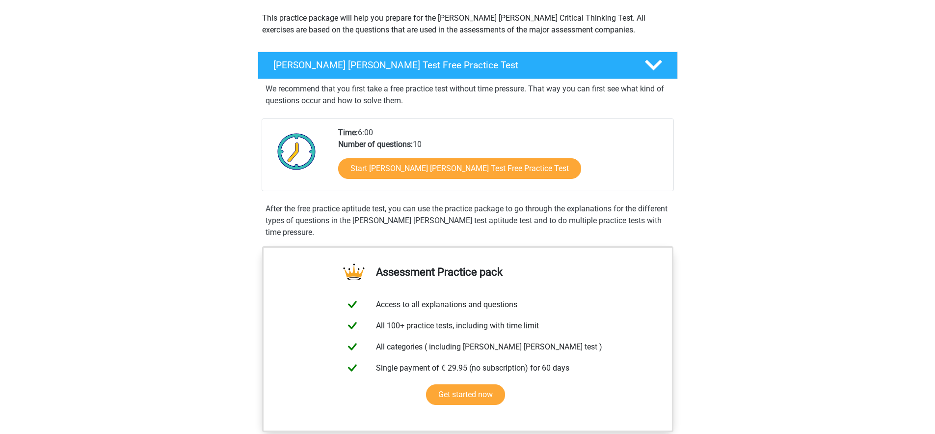
scroll to position [136, 0]
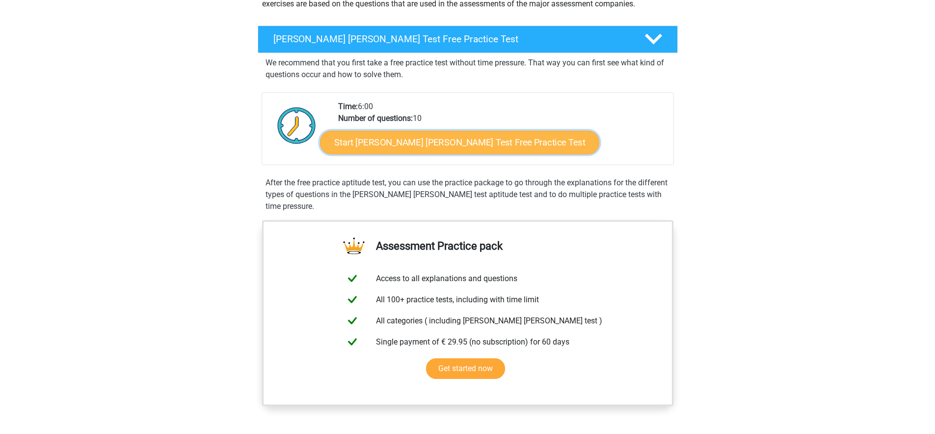
click at [440, 147] on link "Start Watson Glaser Test Free Practice Test" at bounding box center [459, 143] width 279 height 24
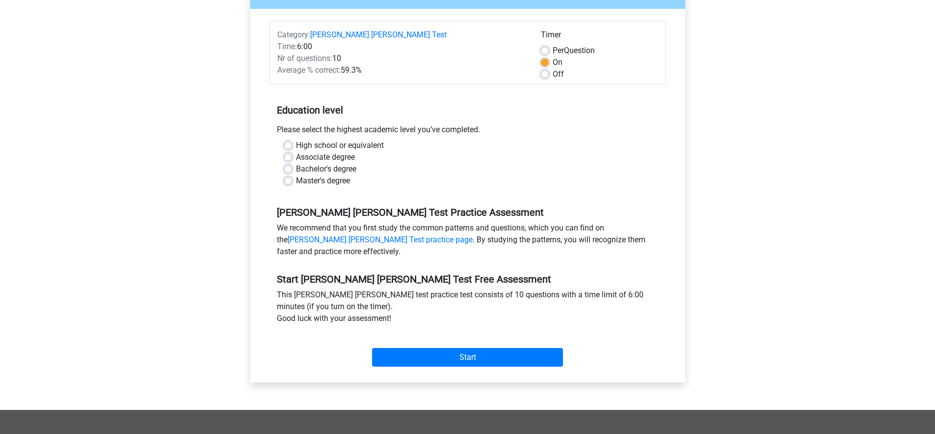
scroll to position [139, 0]
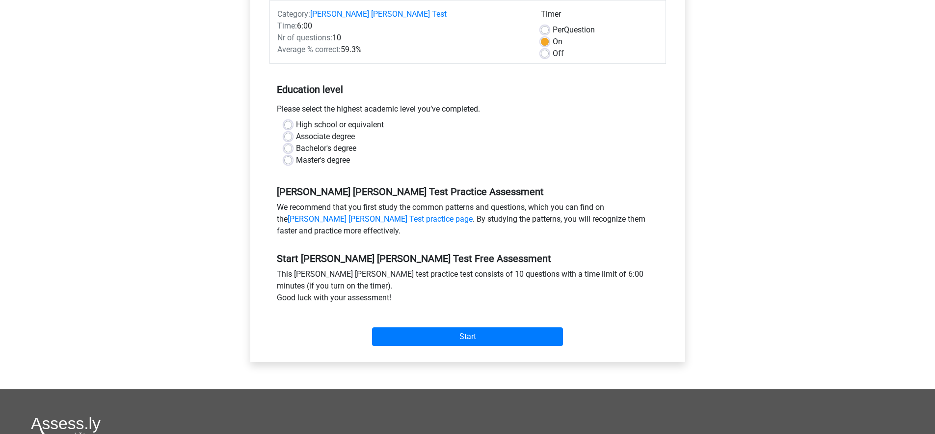
click at [319, 142] on label "Bachelor's degree" at bounding box center [326, 148] width 60 height 12
click at [292, 142] on input "Bachelor's degree" at bounding box center [288, 147] width 8 height 10
radio input "true"
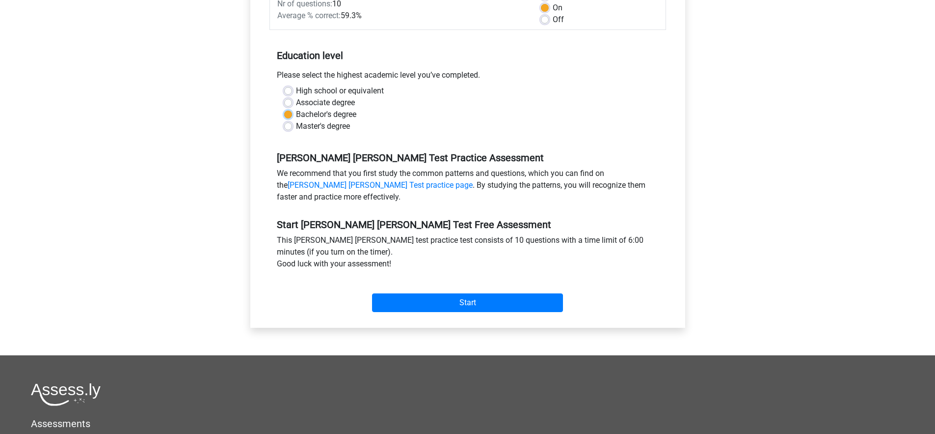
scroll to position [178, 0]
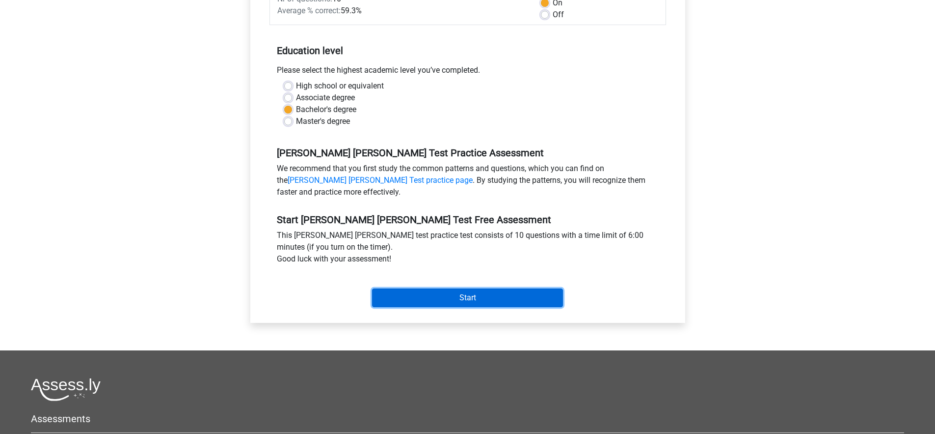
click at [493, 288] on input "Start" at bounding box center [467, 297] width 191 height 19
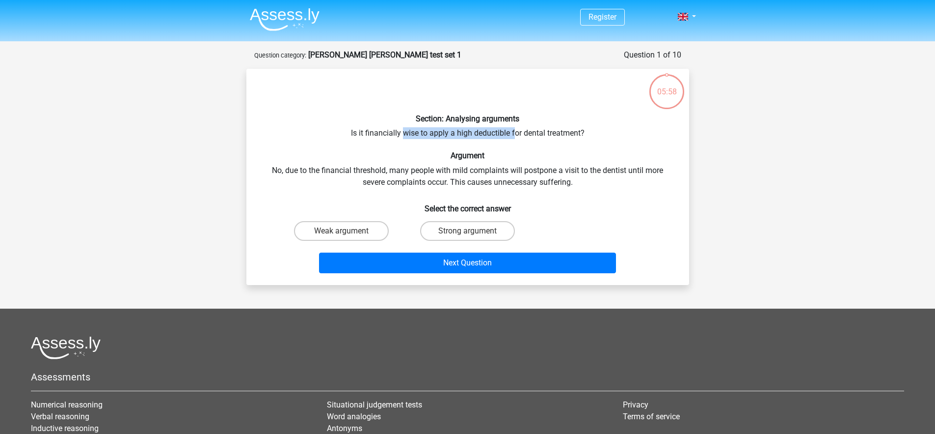
drag, startPoint x: 429, startPoint y: 136, endPoint x: 520, endPoint y: 134, distance: 91.3
click at [516, 135] on div "Section: Analysing arguments Is it financially wise to apply a high deductible …" at bounding box center [467, 177] width 435 height 200
click at [520, 134] on div "Section: Analysing arguments Is it financially wise to apply a high deductible …" at bounding box center [467, 177] width 435 height 200
click at [355, 227] on label "Weak argument" at bounding box center [341, 231] width 95 height 20
click at [348, 231] on input "Weak argument" at bounding box center [344, 234] width 6 height 6
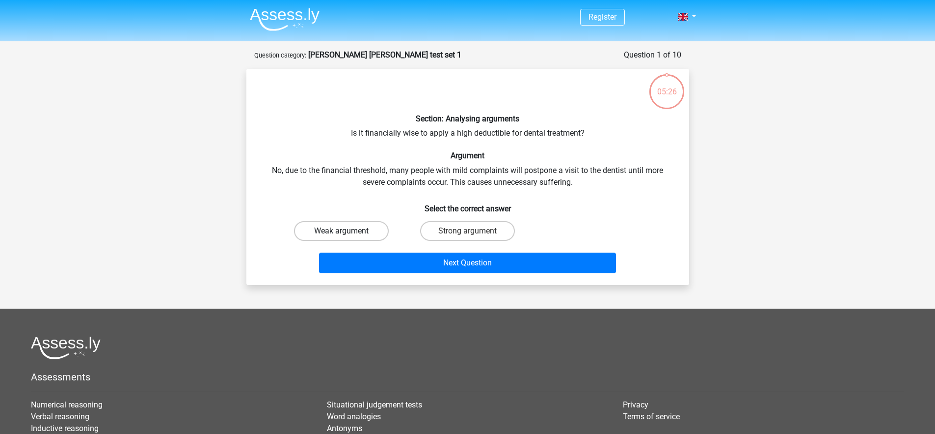
radio input "true"
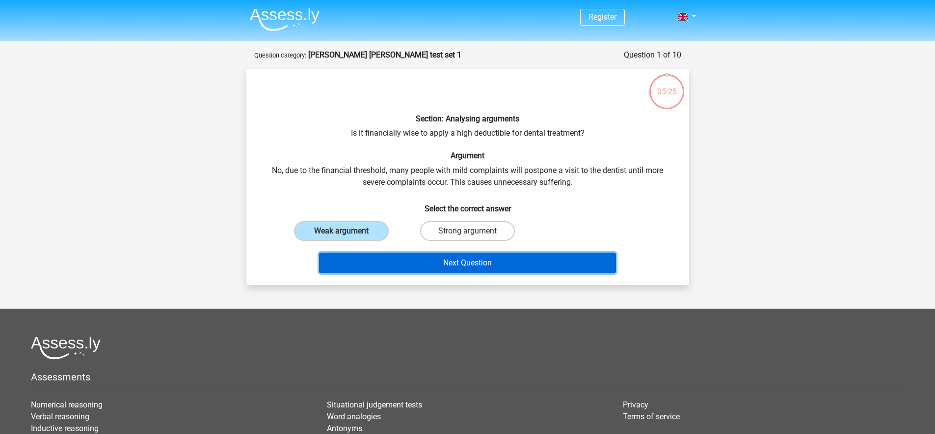
click at [502, 258] on button "Next Question" at bounding box center [467, 262] width 297 height 21
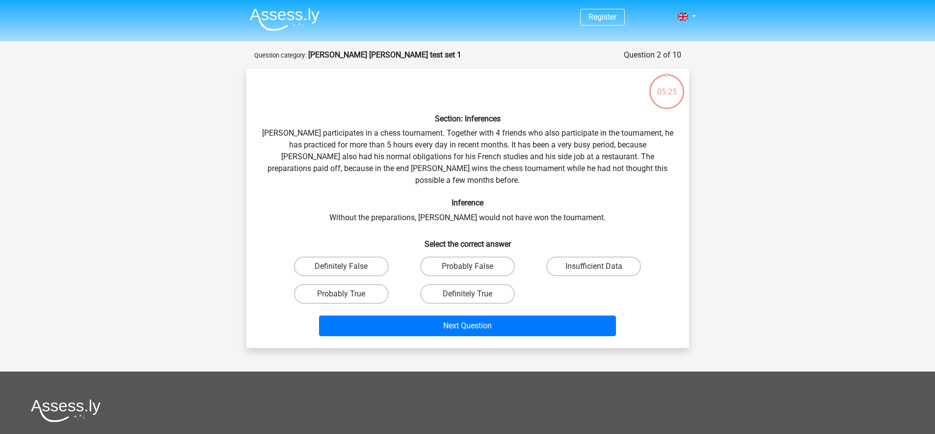
scroll to position [49, 0]
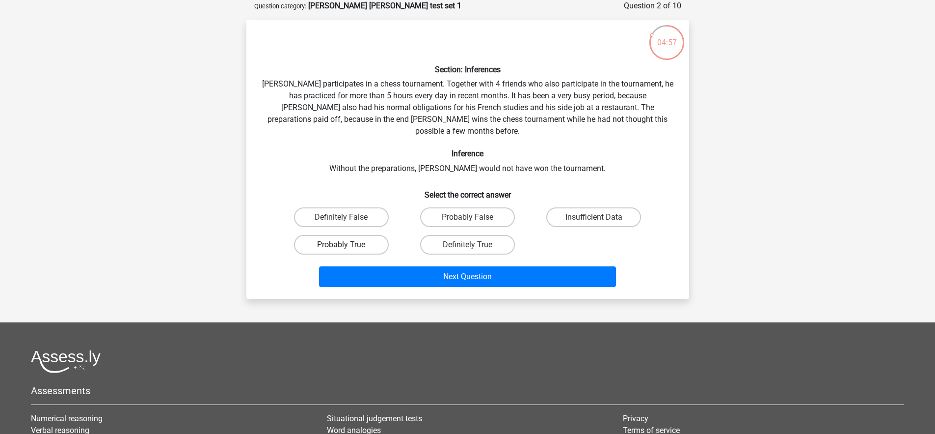
click at [359, 235] on label "Probably True" at bounding box center [341, 245] width 95 height 20
click at [348, 245] on input "Probably True" at bounding box center [344, 248] width 6 height 6
radio input "true"
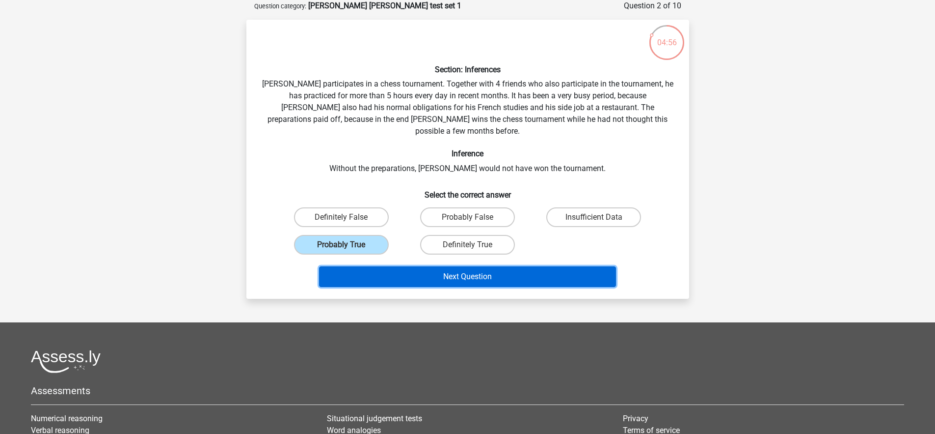
click at [542, 268] on button "Next Question" at bounding box center [467, 276] width 297 height 21
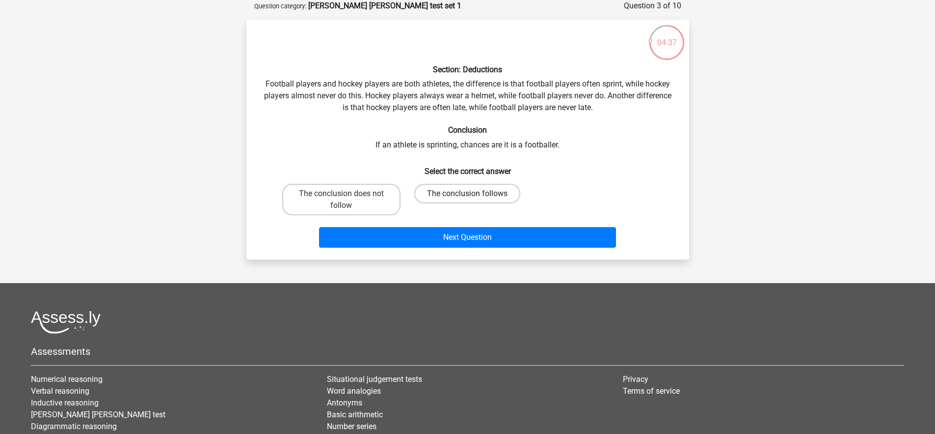
click at [453, 192] on label "The conclusion follows" at bounding box center [467, 194] width 106 height 20
click at [467, 193] on input "The conclusion follows" at bounding box center [470, 196] width 6 height 6
radio input "true"
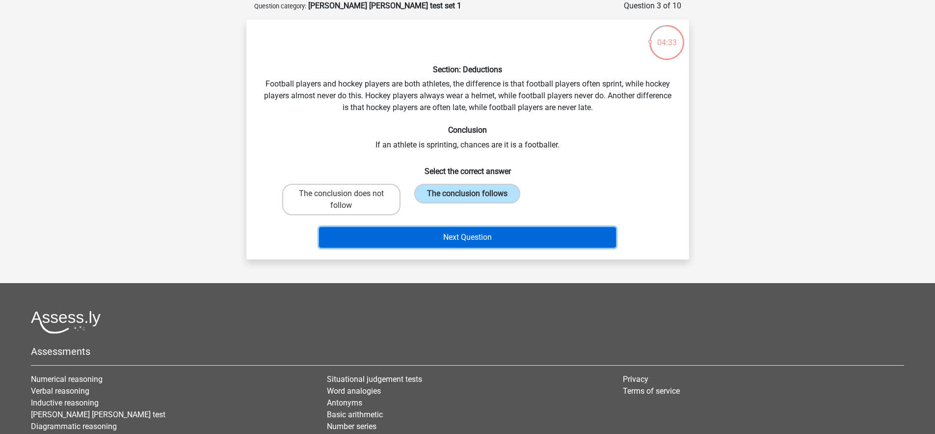
click at [502, 235] on button "Next Question" at bounding box center [467, 237] width 297 height 21
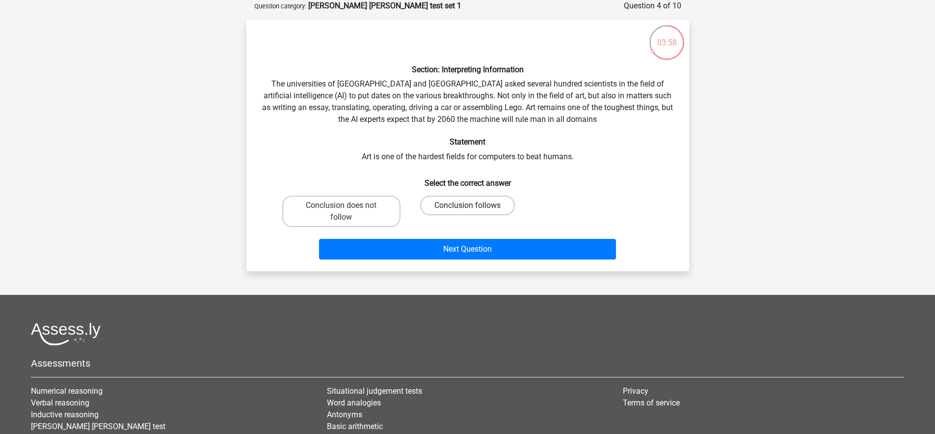
click at [473, 201] on label "Conclusion follows" at bounding box center [467, 205] width 95 height 20
click at [473, 205] on input "Conclusion follows" at bounding box center [470, 208] width 6 height 6
radio input "true"
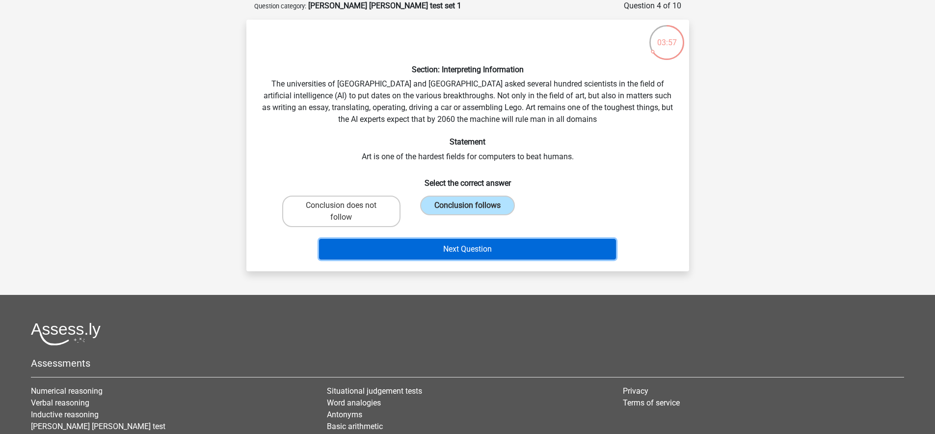
click at [491, 248] on button "Next Question" at bounding box center [467, 249] width 297 height 21
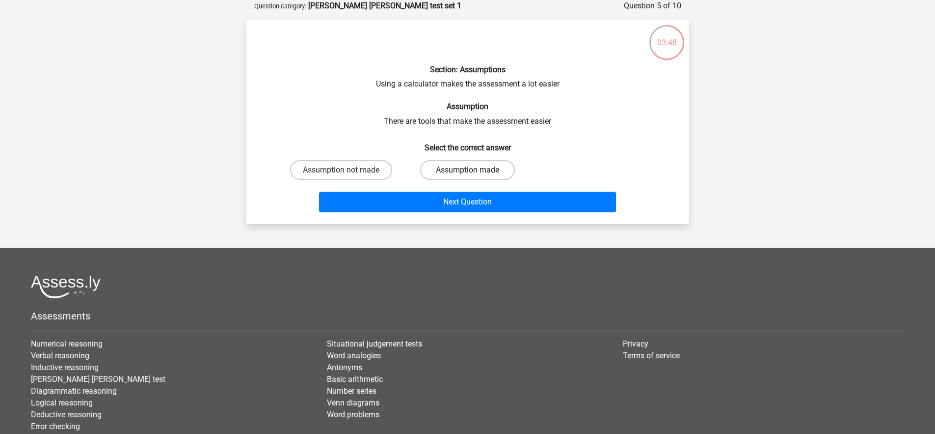
click at [480, 169] on label "Assumption made" at bounding box center [467, 170] width 95 height 20
click at [474, 170] on input "Assumption made" at bounding box center [470, 173] width 6 height 6
radio input "true"
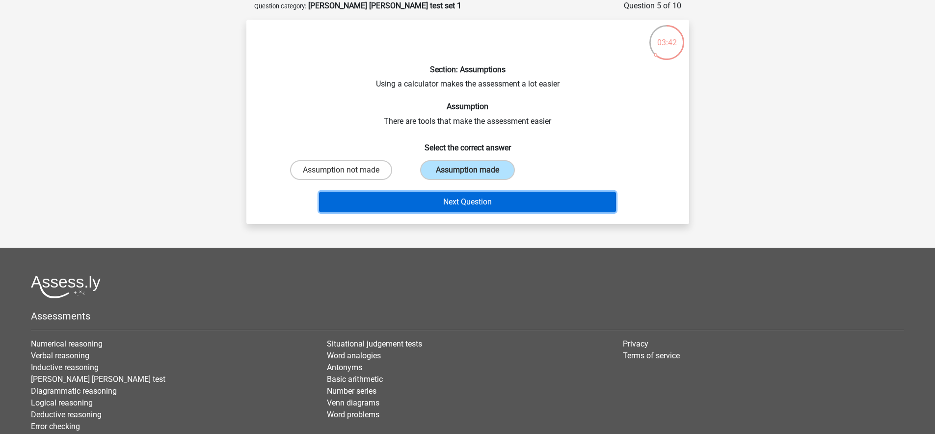
click at [494, 202] on button "Next Question" at bounding box center [467, 201] width 297 height 21
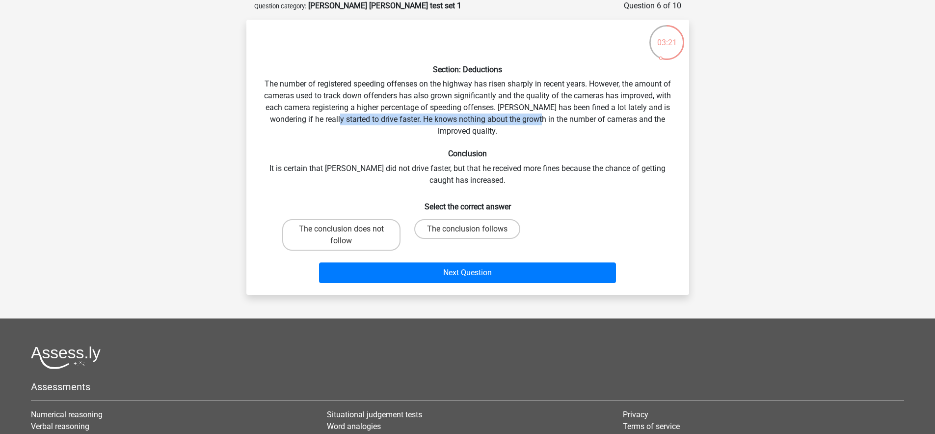
drag, startPoint x: 330, startPoint y: 123, endPoint x: 549, endPoint y: 117, distance: 219.1
click at [539, 117] on div "Section: Deductions The number of registered speeding offenses on the highway h…" at bounding box center [467, 156] width 435 height 259
click at [574, 119] on div "Section: Deductions The number of registered speeding offenses on the highway h…" at bounding box center [467, 156] width 435 height 259
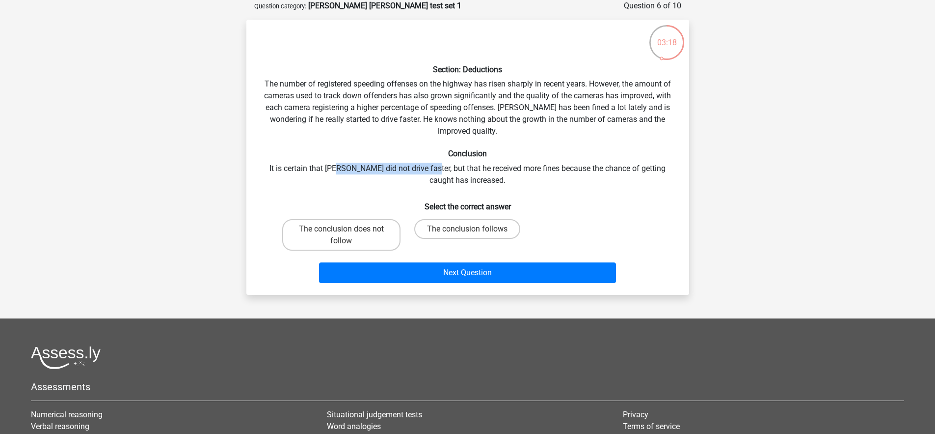
drag, startPoint x: 362, startPoint y: 170, endPoint x: 423, endPoint y: 168, distance: 60.9
click at [423, 168] on div "Section: Deductions The number of registered speeding offenses on the highway h…" at bounding box center [467, 156] width 435 height 259
click at [422, 168] on div "Section: Deductions The number of registered speeding offenses on the highway h…" at bounding box center [467, 156] width 435 height 259
drag, startPoint x: 434, startPoint y: 166, endPoint x: 441, endPoint y: 167, distance: 6.9
click at [441, 167] on div "Section: Deductions The number of registered speeding offenses on the highway h…" at bounding box center [467, 156] width 435 height 259
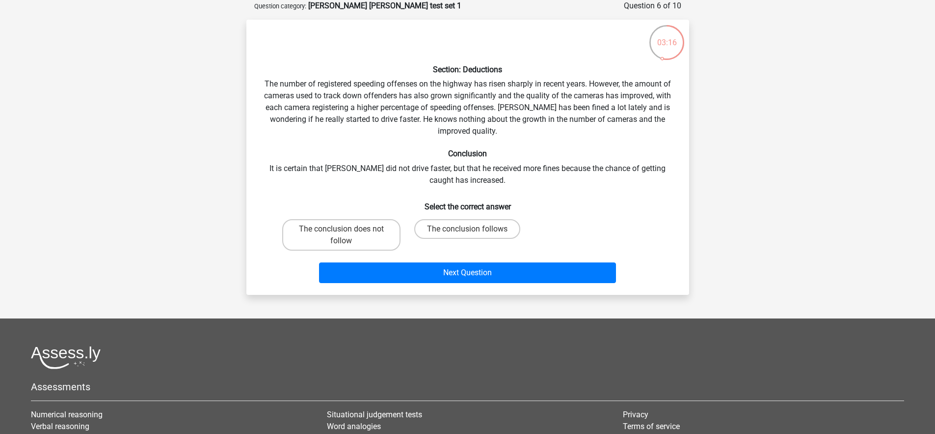
drag, startPoint x: 468, startPoint y: 170, endPoint x: 568, endPoint y: 166, distance: 99.3
click at [559, 167] on div "Section: Deductions The number of registered speeding offenses on the highway h…" at bounding box center [467, 156] width 435 height 259
click at [569, 166] on div "Section: Deductions The number of registered speeding offenses on the highway h…" at bounding box center [467, 156] width 435 height 259
click at [366, 236] on label "The conclusion does not follow" at bounding box center [341, 234] width 118 height 31
click at [348, 235] on input "The conclusion does not follow" at bounding box center [344, 232] width 6 height 6
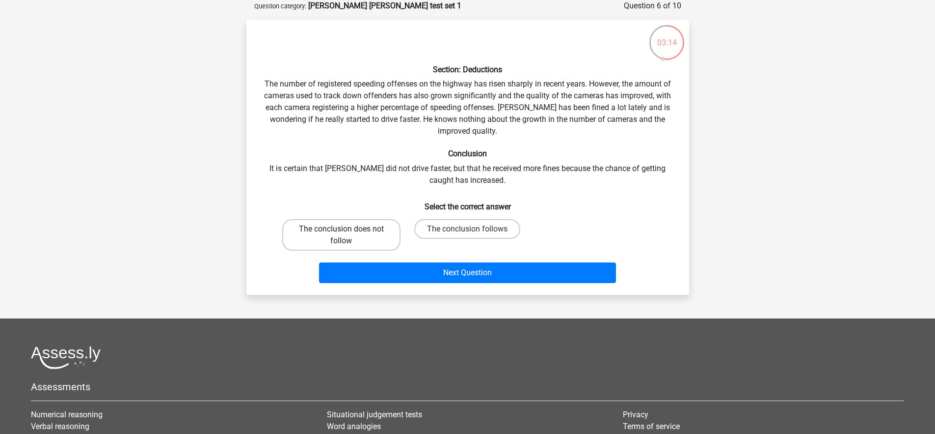
radio input "true"
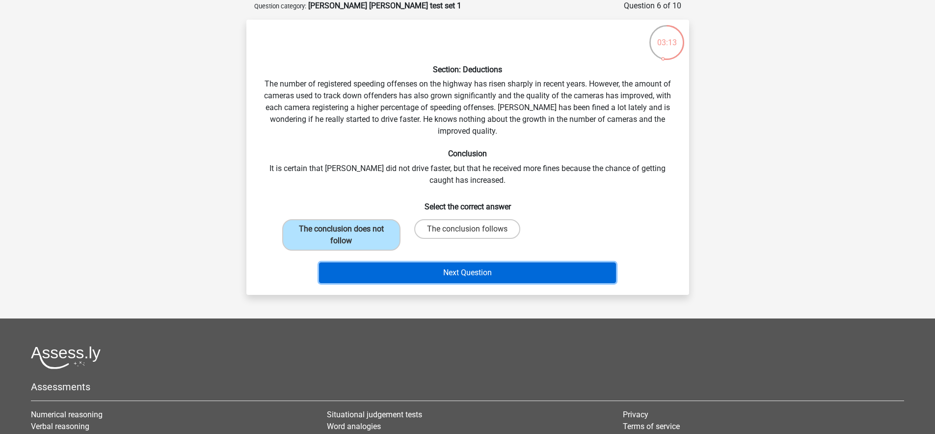
click at [485, 271] on button "Next Question" at bounding box center [467, 272] width 297 height 21
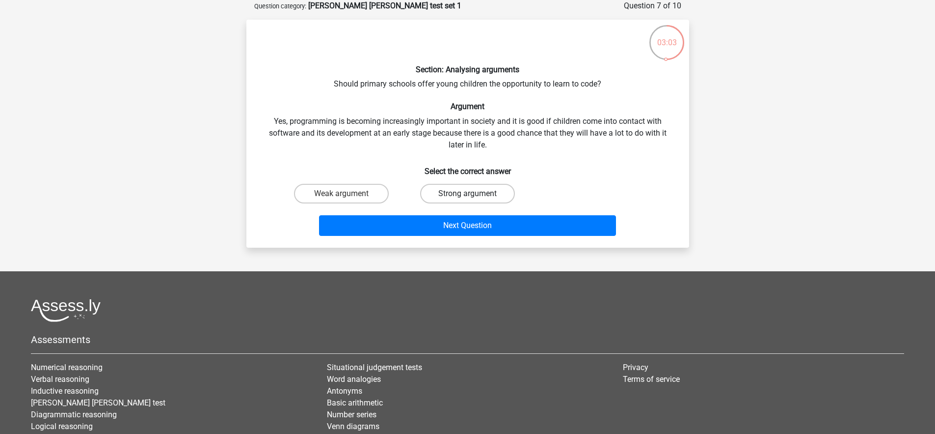
click at [456, 192] on label "Strong argument" at bounding box center [467, 194] width 95 height 20
click at [467, 193] on input "Strong argument" at bounding box center [470, 196] width 6 height 6
radio input "true"
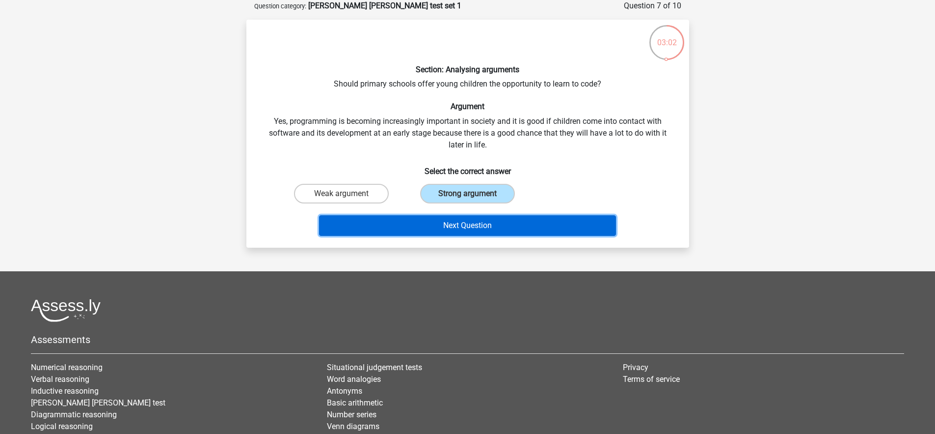
click at [502, 218] on button "Next Question" at bounding box center [467, 225] width 297 height 21
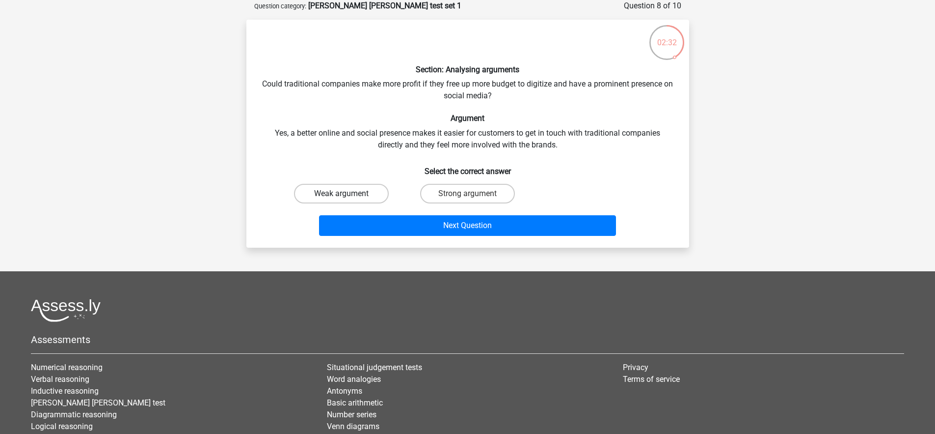
click at [354, 193] on label "Weak argument" at bounding box center [341, 194] width 95 height 20
click at [348, 193] on input "Weak argument" at bounding box center [344, 196] width 6 height 6
radio input "true"
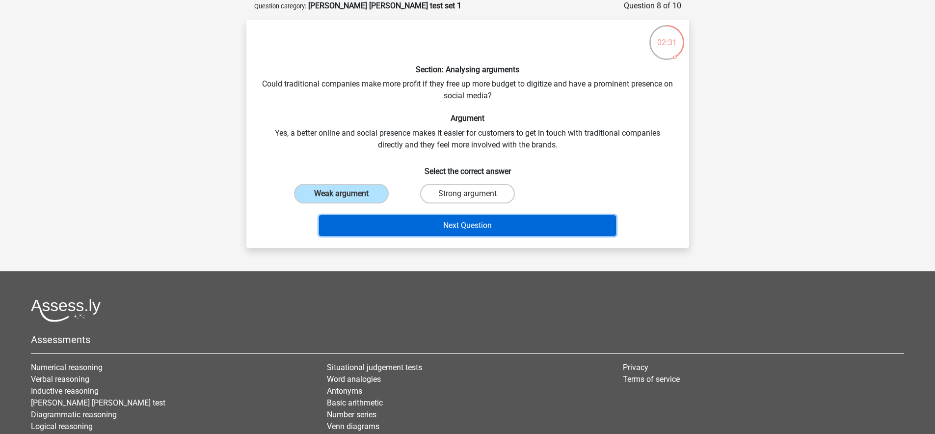
drag, startPoint x: 456, startPoint y: 221, endPoint x: 506, endPoint y: 227, distance: 50.4
click at [456, 222] on button "Next Question" at bounding box center [467, 225] width 297 height 21
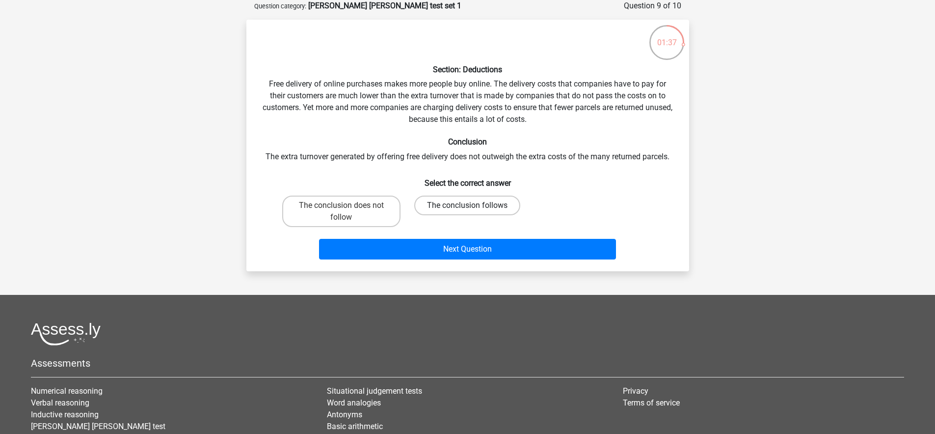
click at [456, 204] on label "The conclusion follows" at bounding box center [467, 205] width 106 height 20
click at [467, 205] on input "The conclusion follows" at bounding box center [470, 208] width 6 height 6
radio input "true"
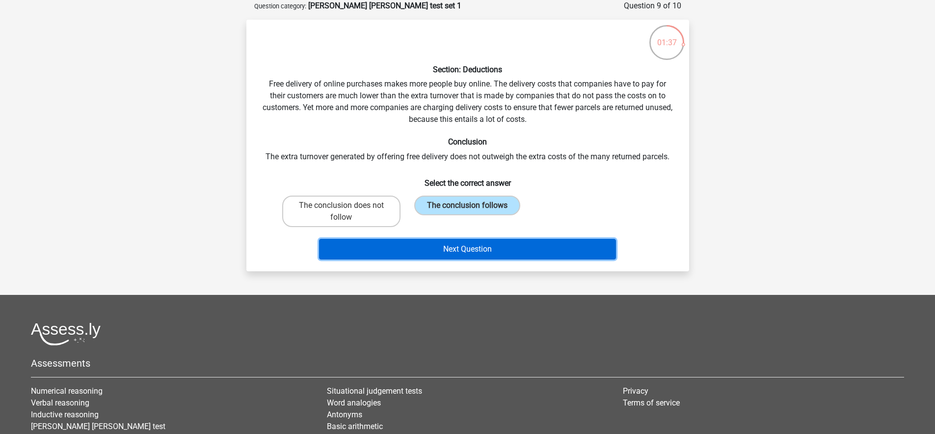
click at [486, 256] on button "Next Question" at bounding box center [467, 249] width 297 height 21
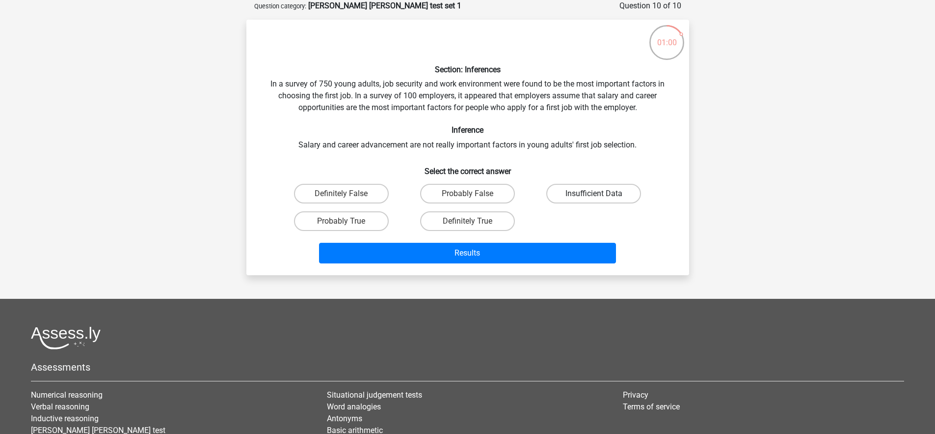
click at [586, 194] on label "Insufficient Data" at bounding box center [593, 194] width 95 height 20
click at [594, 194] on input "Insufficient Data" at bounding box center [597, 196] width 6 height 6
radio input "true"
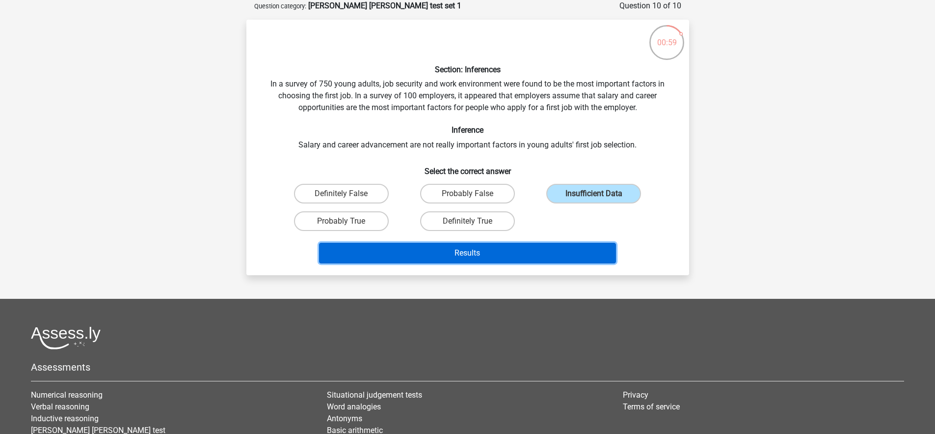
click at [527, 247] on button "Results" at bounding box center [467, 253] width 297 height 21
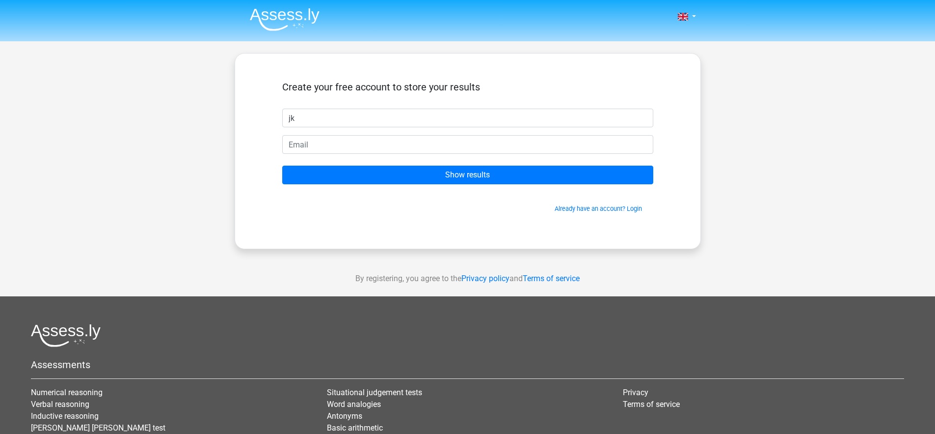
type input "j"
type input "[PERSON_NAME]"
type input "[EMAIL_ADDRESS][DOMAIN_NAME]"
click at [282, 165] on input "Show results" at bounding box center [467, 174] width 371 height 19
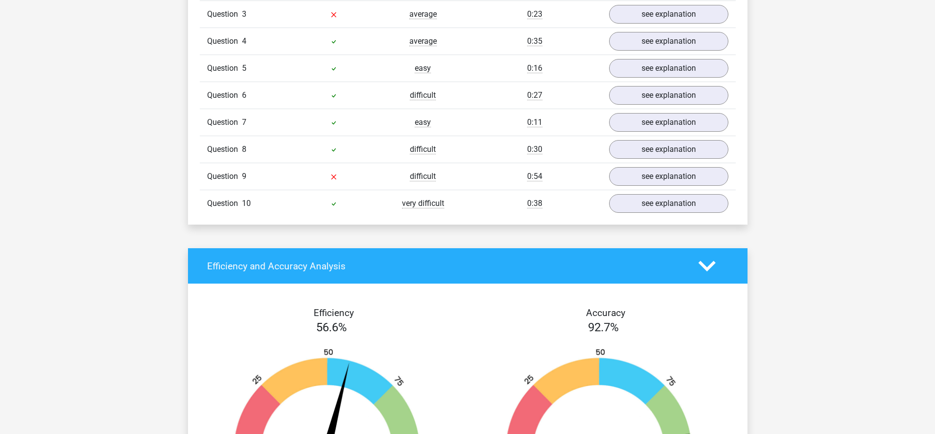
scroll to position [824, 0]
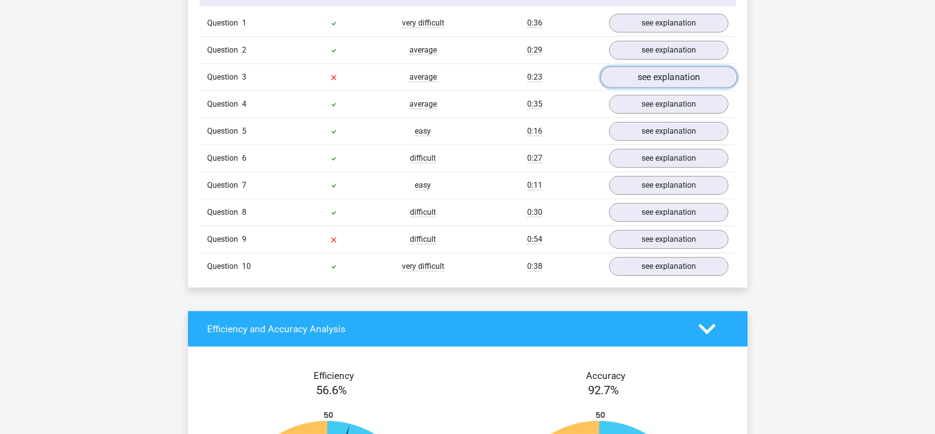
click at [707, 66] on link "see explanation" at bounding box center [668, 77] width 137 height 22
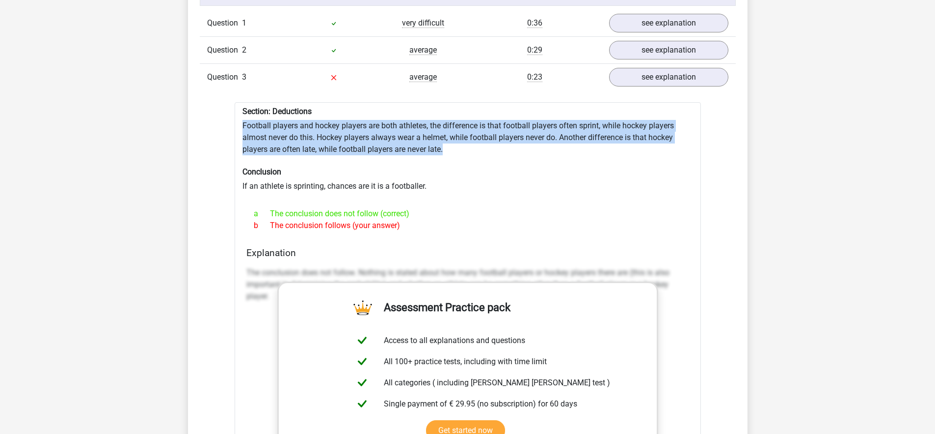
drag, startPoint x: 243, startPoint y: 120, endPoint x: 455, endPoint y: 143, distance: 213.4
click at [455, 143] on div "Section: Deductions Football players and hockey players are both athletes, the …" at bounding box center [468, 352] width 466 height 500
copy div "Football players and hockey players are both athletes, the difference is that f…"
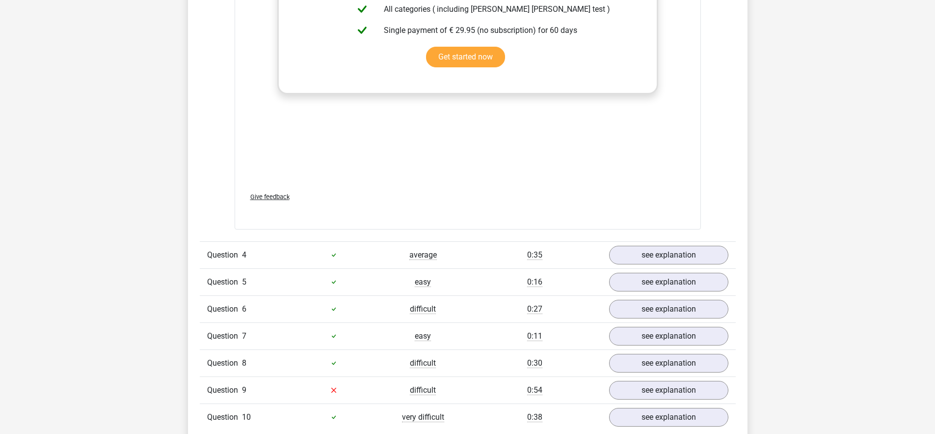
scroll to position [1211, 0]
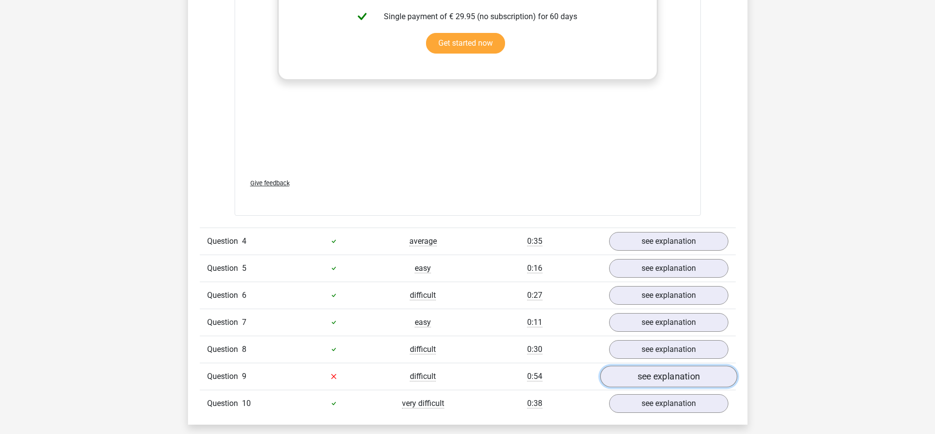
click at [661, 371] on link "see explanation" at bounding box center [668, 376] width 137 height 22
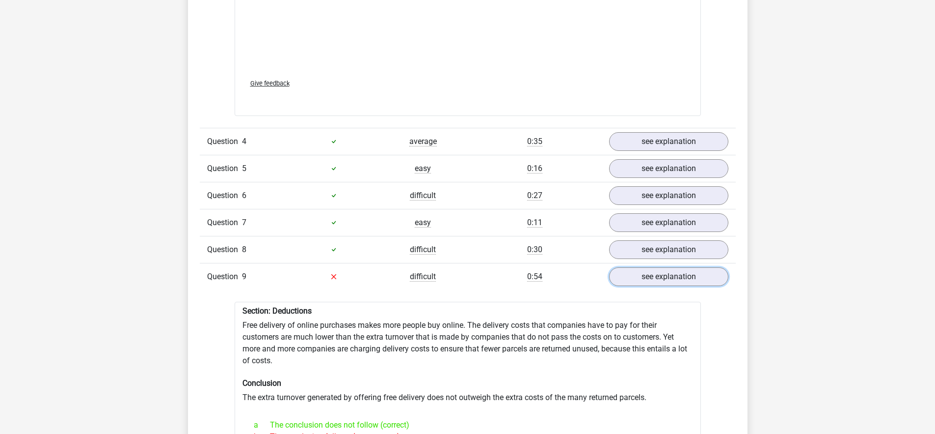
scroll to position [1385, 0]
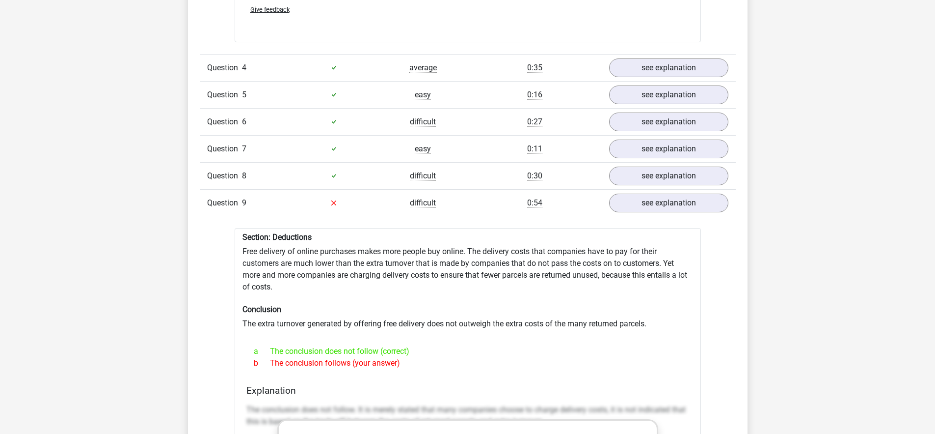
click at [456, 171] on div "difficult" at bounding box center [423, 176] width 89 height 12
click at [630, 165] on link "see explanation" at bounding box center [668, 176] width 137 height 22
